Goal: Book appointment/travel/reservation

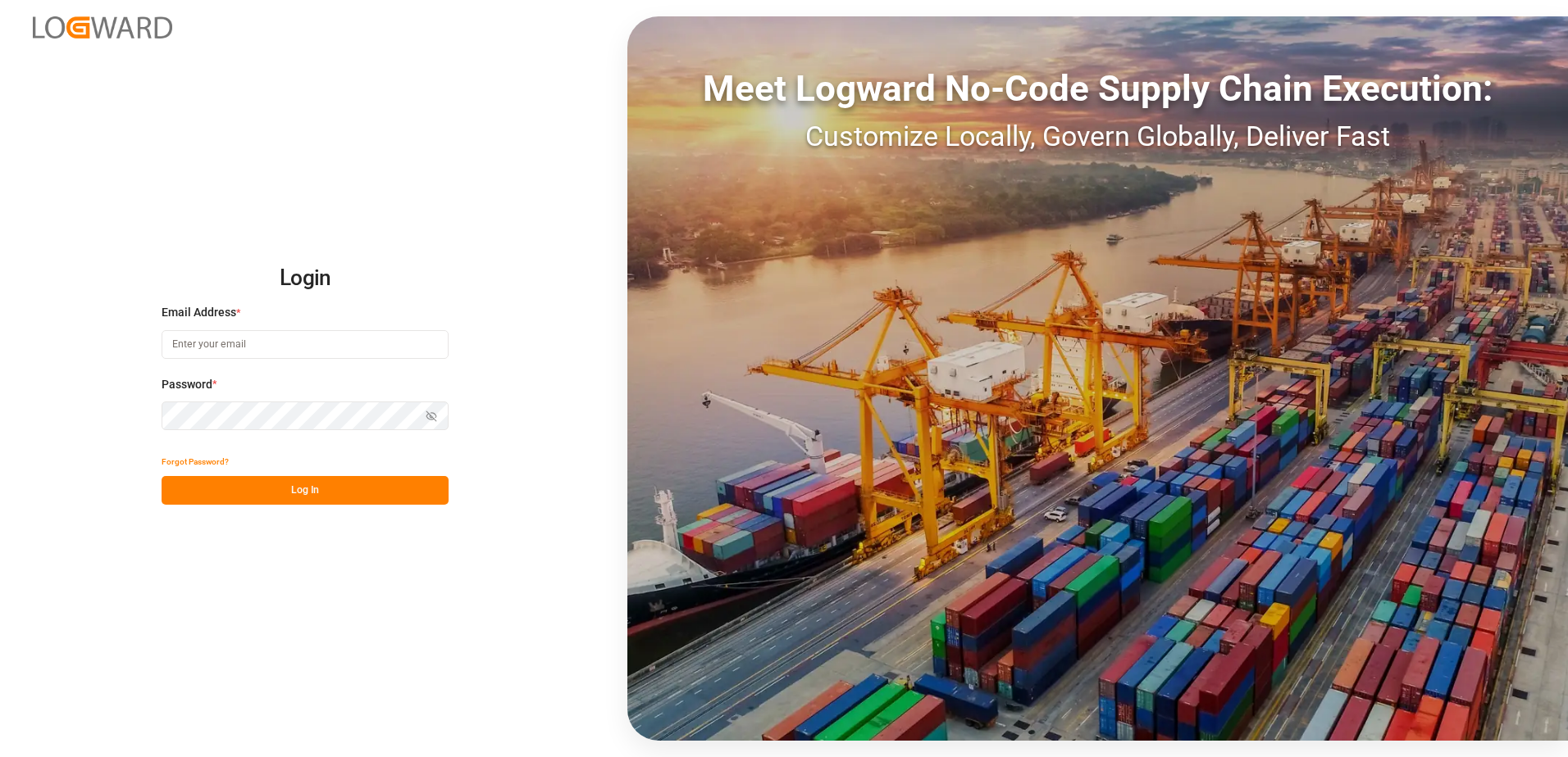
click at [232, 332] on input at bounding box center [304, 345] width 287 height 29
type input "Marian.Frunteanu@JamIndustries.com"
click at [343, 493] on button "Log In" at bounding box center [304, 491] width 287 height 29
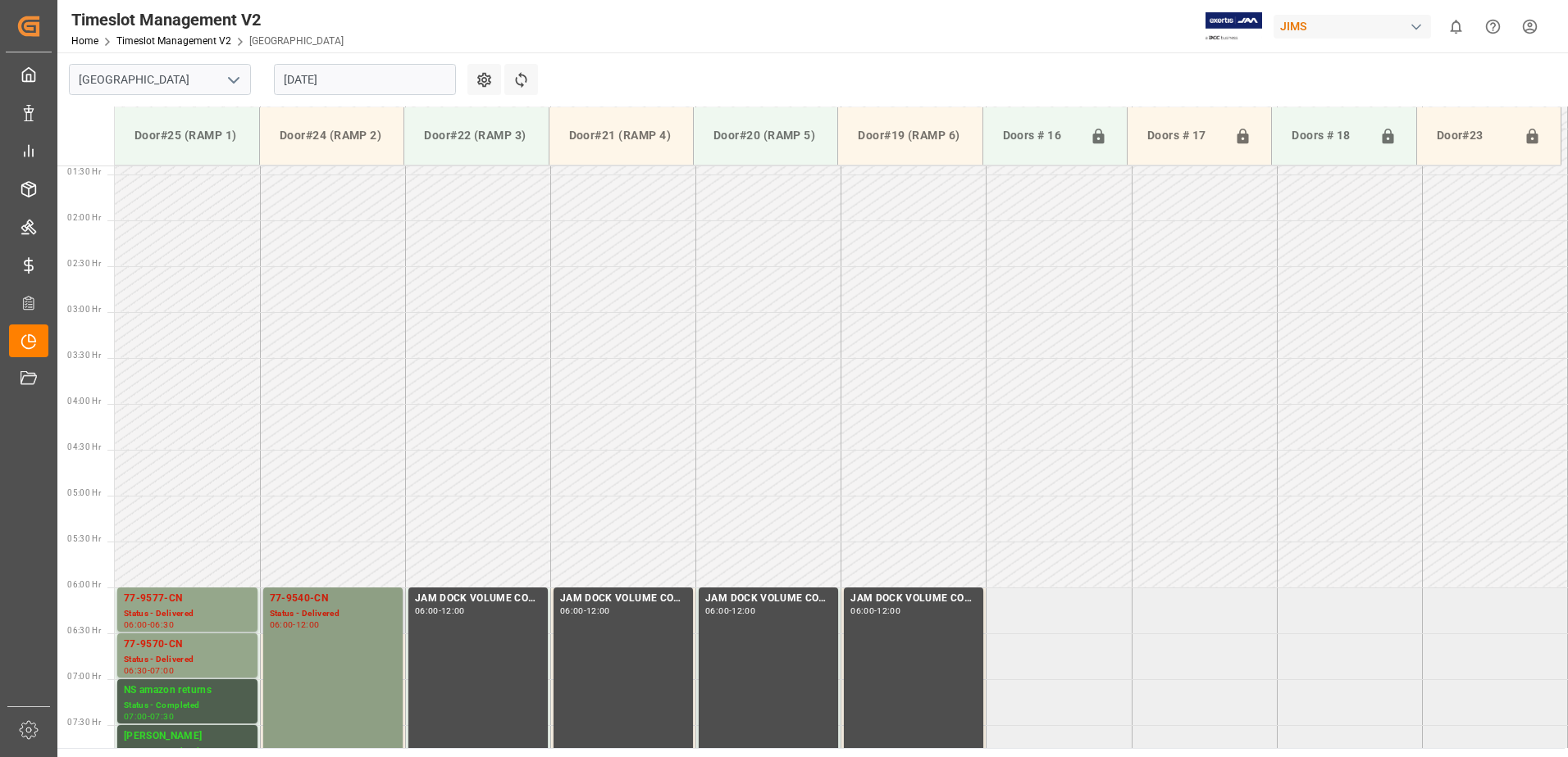
scroll to position [128, 0]
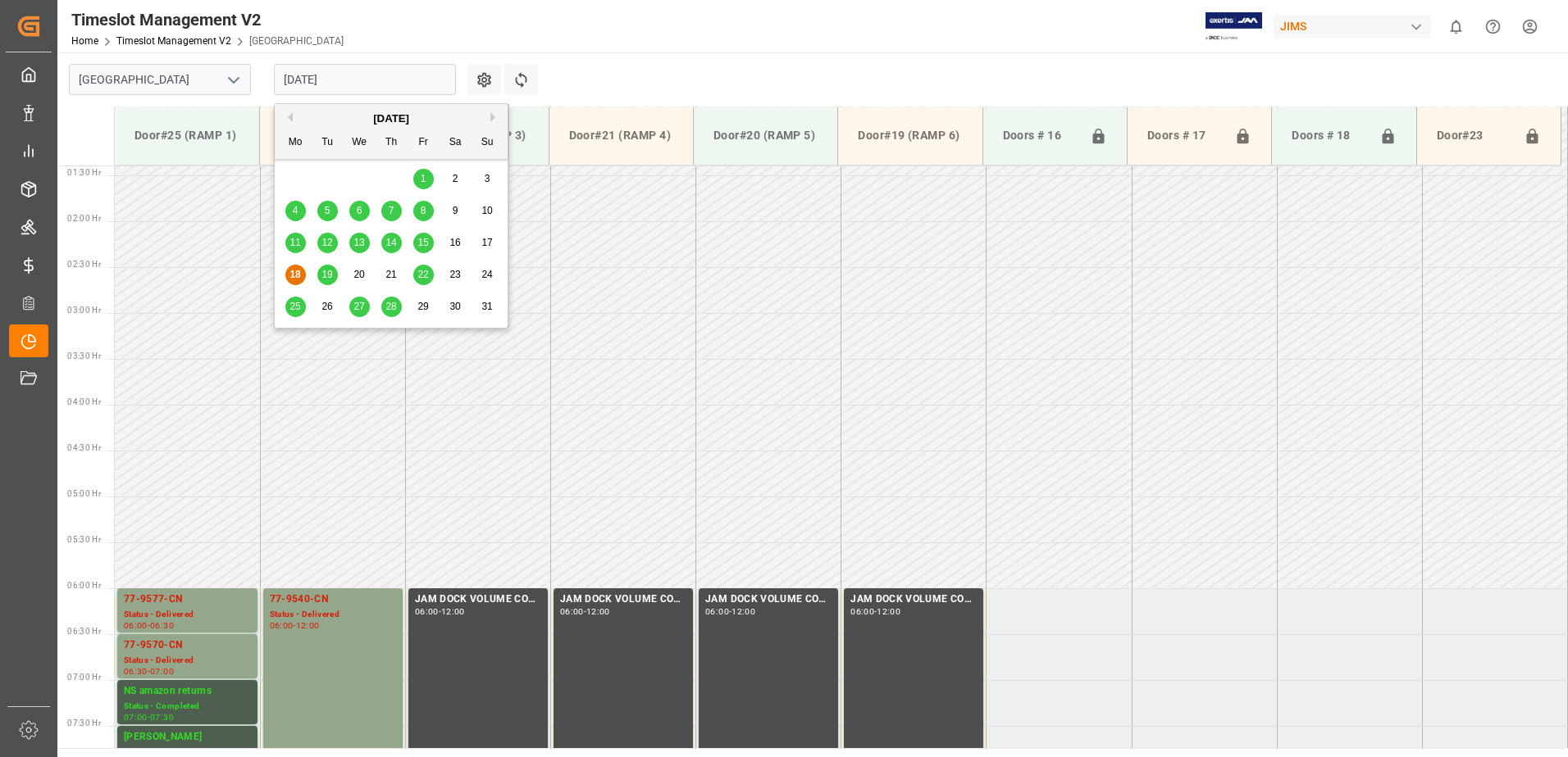
click at [384, 65] on input "18.08.2025" at bounding box center [365, 80] width 182 height 31
click at [322, 276] on span "19" at bounding box center [327, 275] width 11 height 12
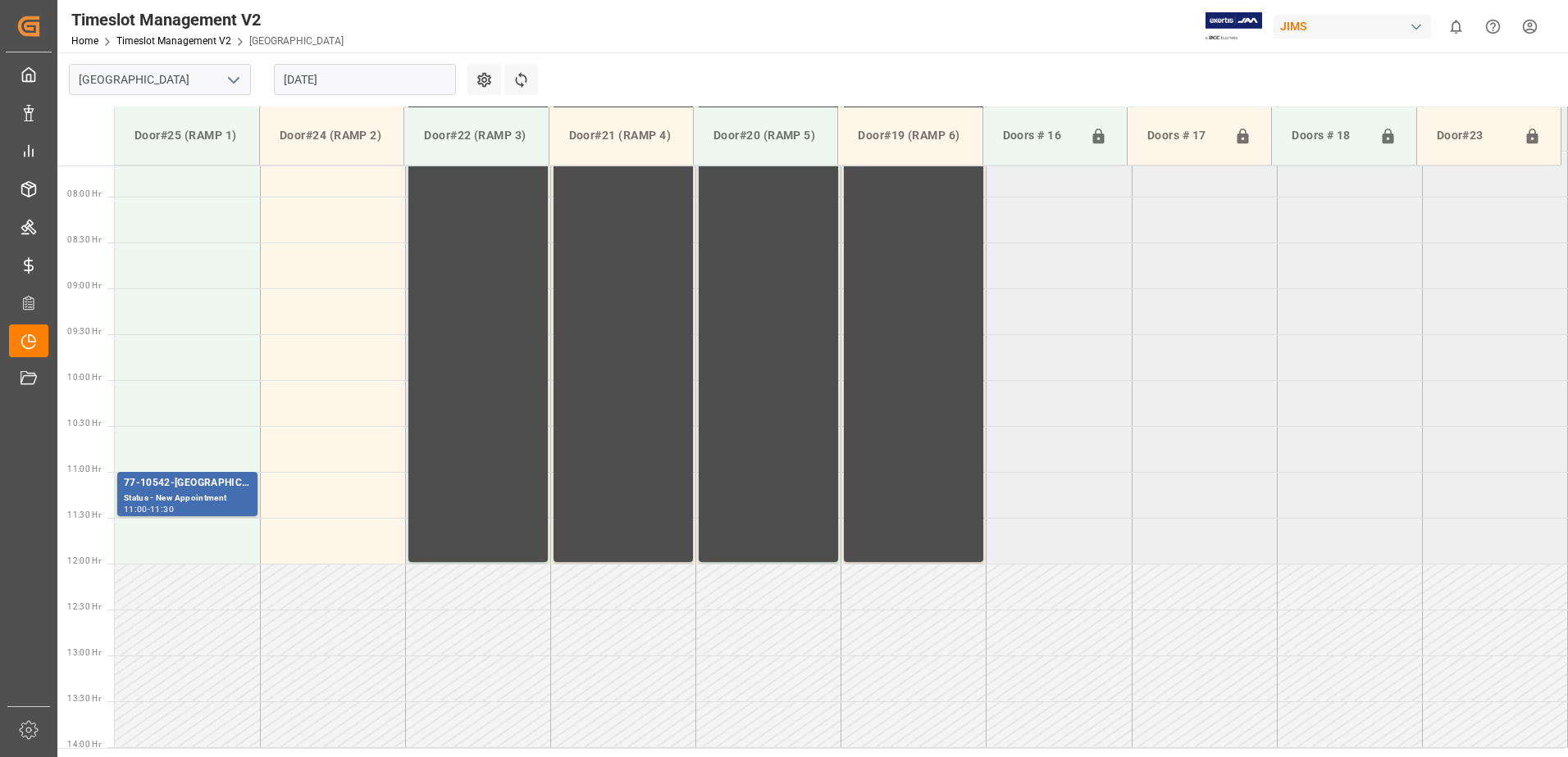
scroll to position [702, 0]
click at [198, 492] on div "77-10542-US" at bounding box center [187, 485] width 127 height 17
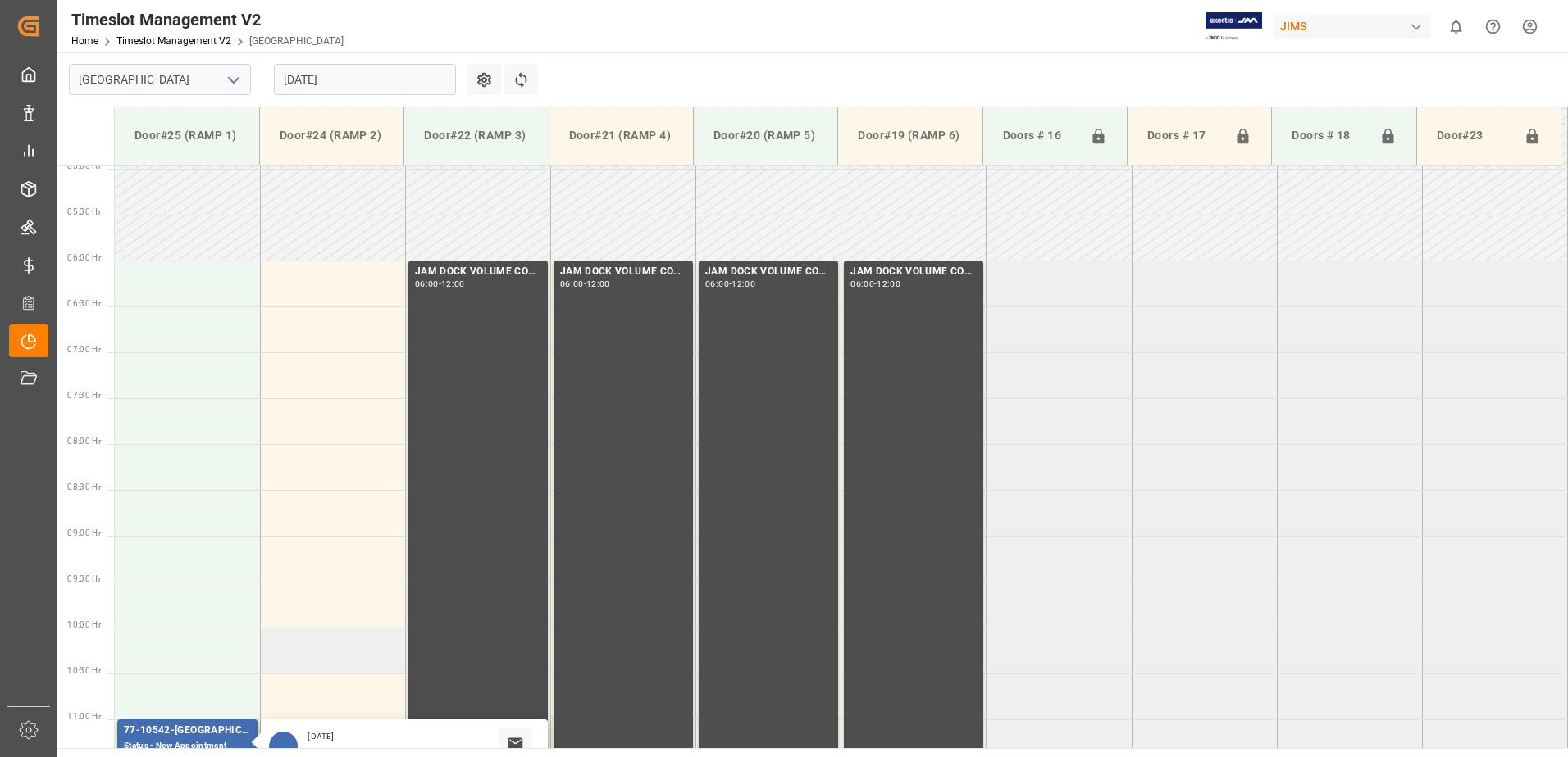
scroll to position [128, 0]
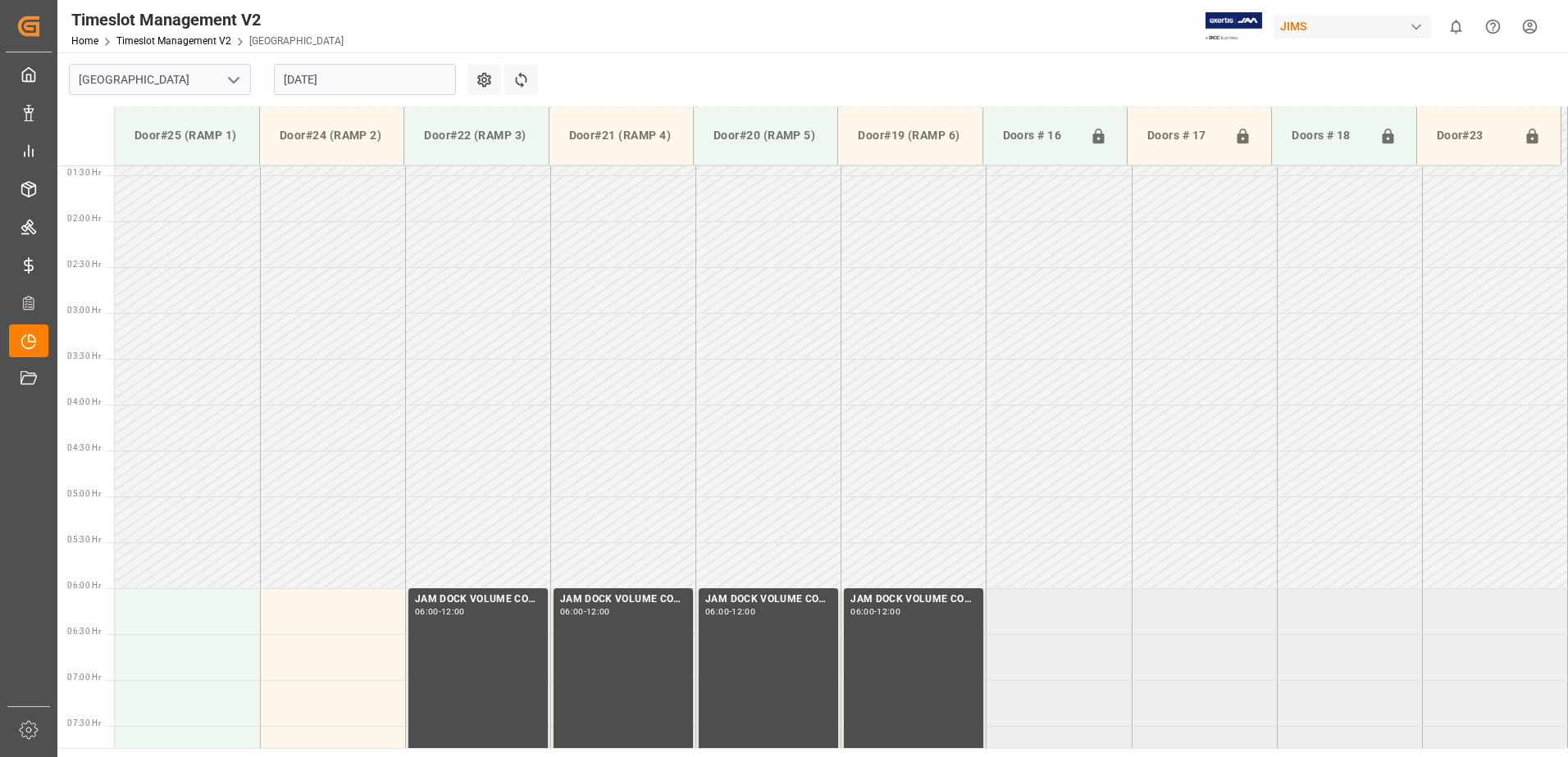
click at [1528, 27] on html "Created by potrace 1.15, written by Peter Selinger 2001-2017 Created by potrace…" at bounding box center [784, 378] width 1568 height 757
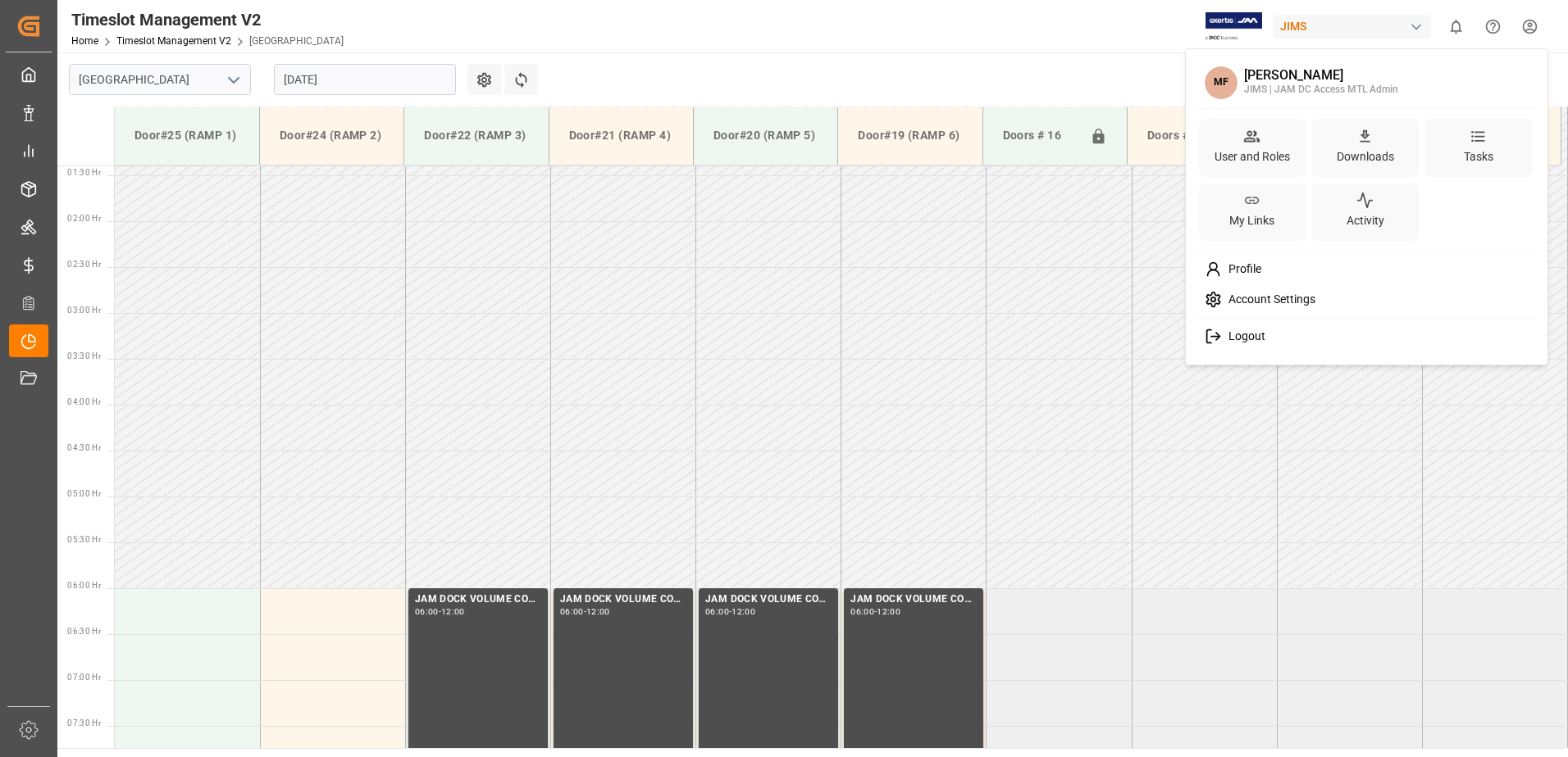
click at [1245, 339] on span "Logout" at bounding box center [1243, 336] width 44 height 15
